Goal: Transaction & Acquisition: Obtain resource

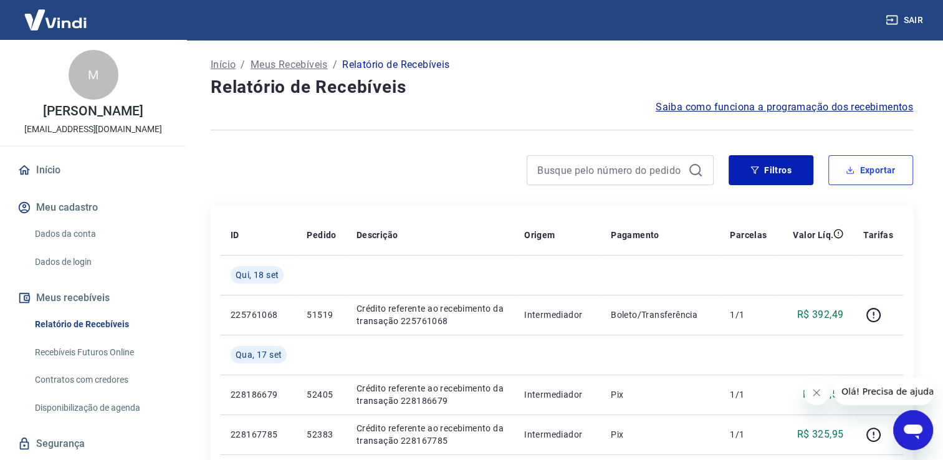
click at [865, 175] on button "Exportar" at bounding box center [870, 170] width 85 height 30
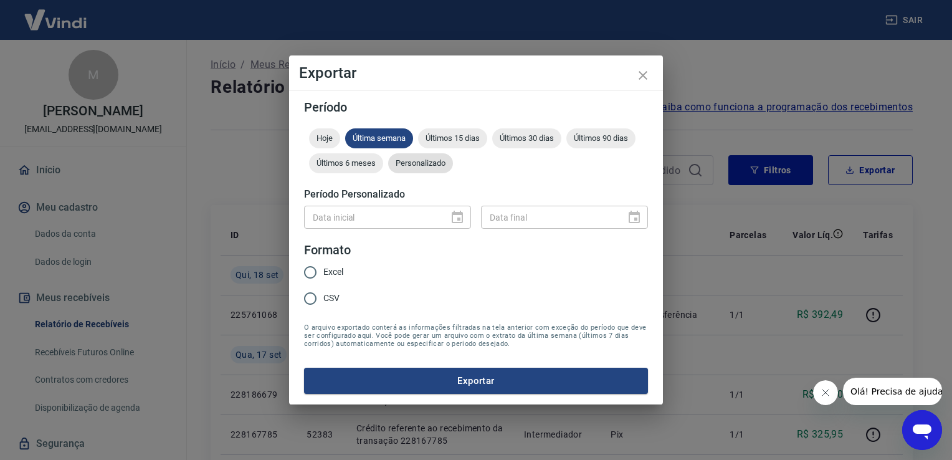
click at [441, 169] on div "Personalizado" at bounding box center [420, 163] width 65 height 20
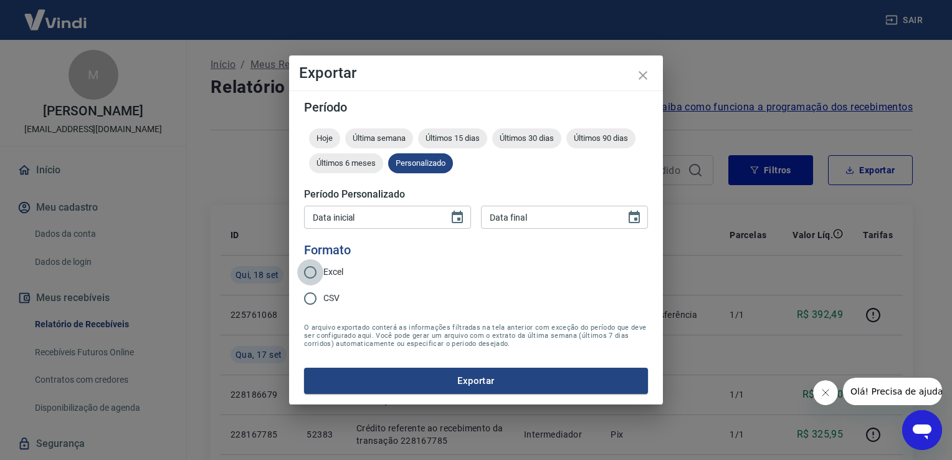
click at [323, 273] on input "Excel" at bounding box center [310, 272] width 26 height 26
radio input "true"
click at [451, 221] on icon "Choose date" at bounding box center [457, 217] width 15 height 15
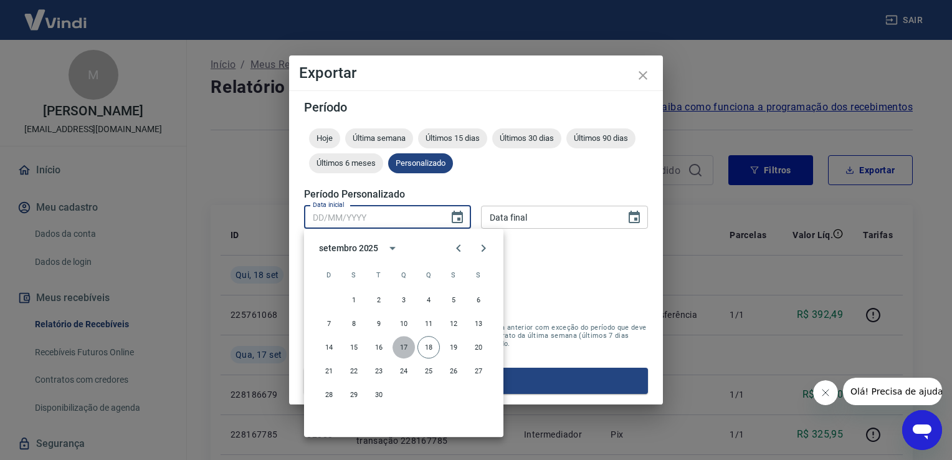
click at [401, 346] on button "17" at bounding box center [404, 347] width 22 height 22
type input "[DATE]"
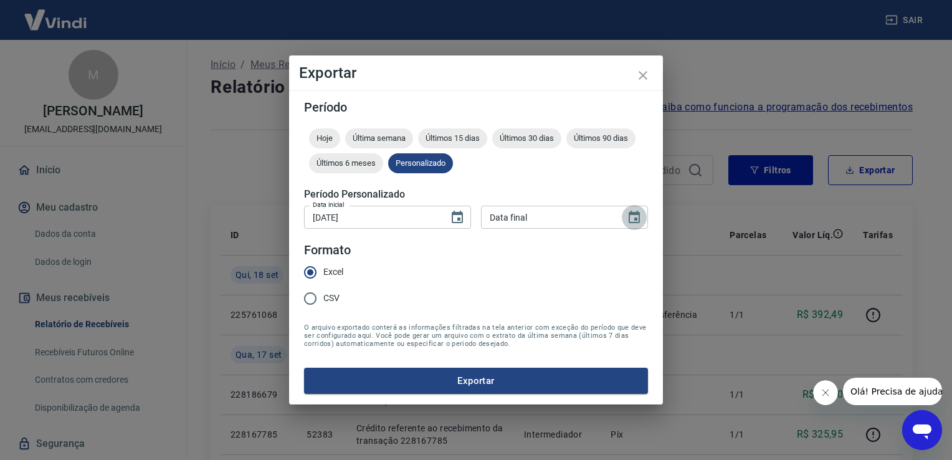
click at [636, 219] on icon "Choose date" at bounding box center [634, 217] width 11 height 12
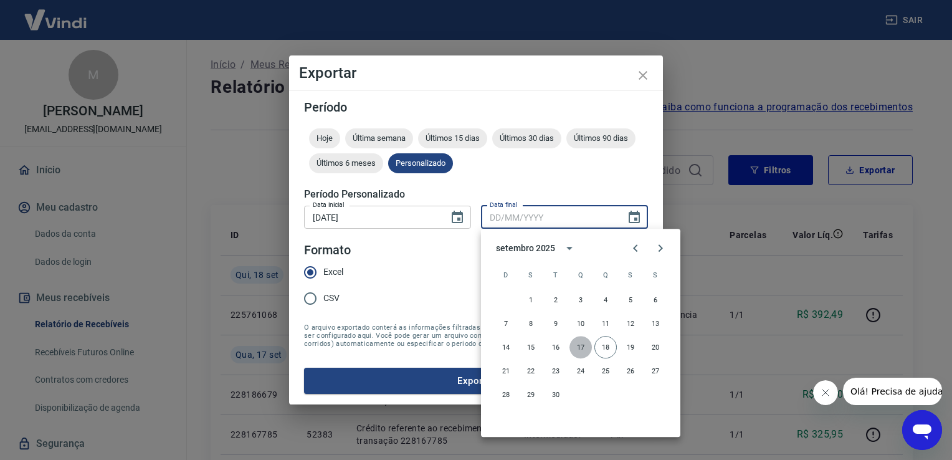
click at [583, 346] on button "17" at bounding box center [581, 347] width 22 height 22
type input "[DATE]"
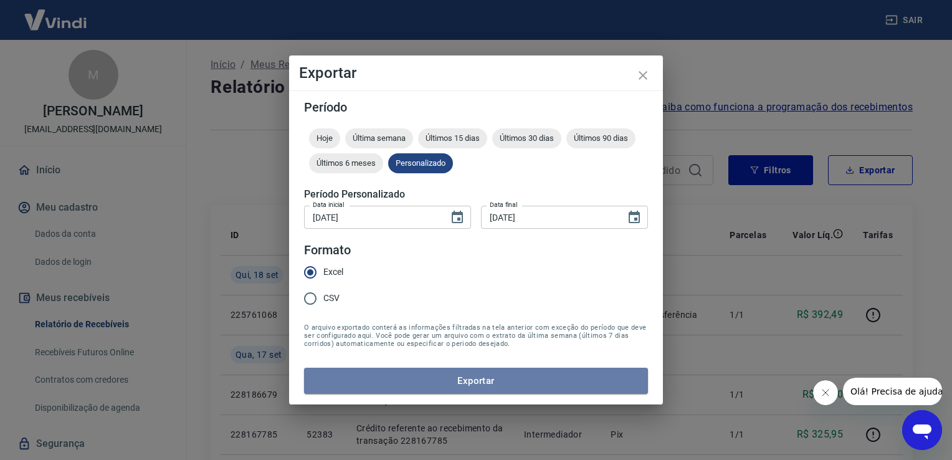
click at [510, 378] on button "Exportar" at bounding box center [476, 381] width 344 height 26
